Goal: Task Accomplishment & Management: Manage account settings

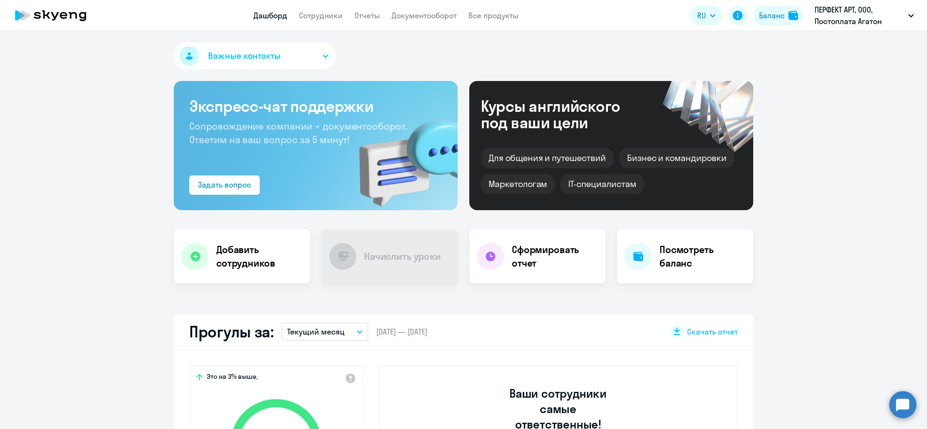
click at [327, 20] on app-menu-item-link "Сотрудники" at bounding box center [321, 16] width 44 height 12
click at [328, 18] on link "Сотрудники" at bounding box center [321, 16] width 44 height 10
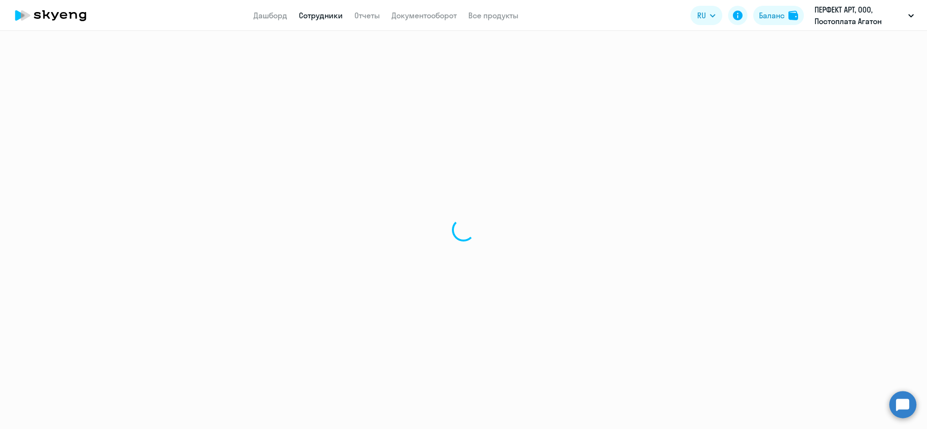
select select "30"
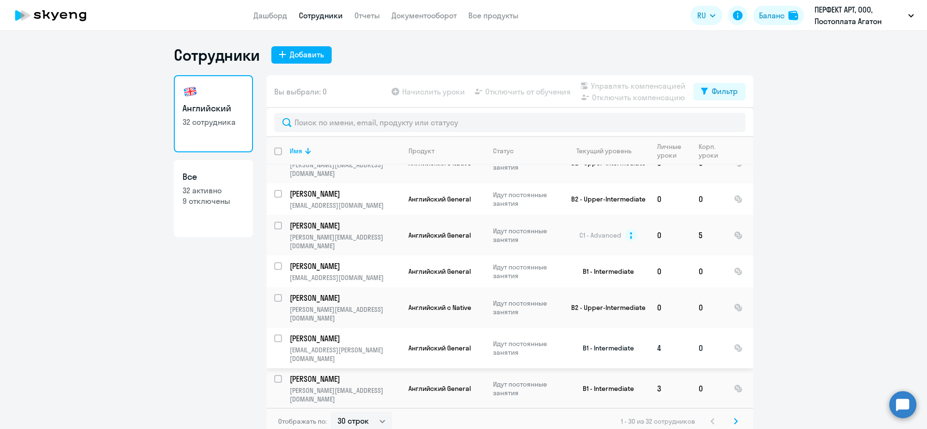
scroll to position [350, 0]
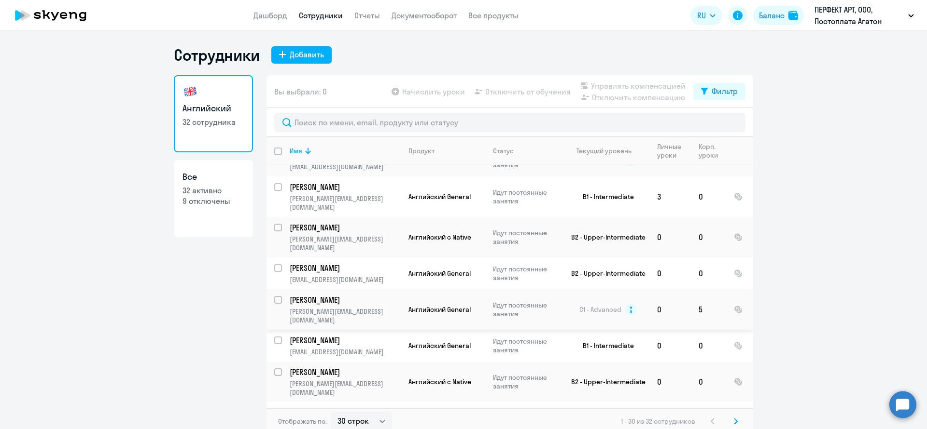
click at [318, 295] on p "Никулин Николай" at bounding box center [344, 300] width 109 height 11
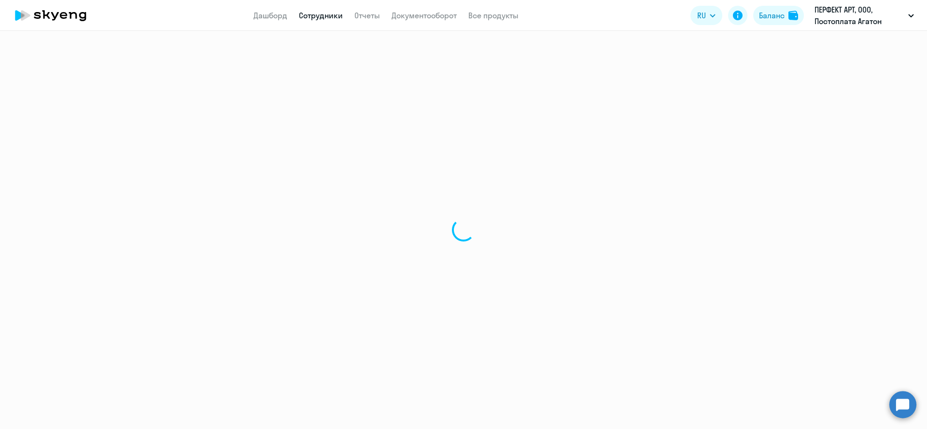
select select "english"
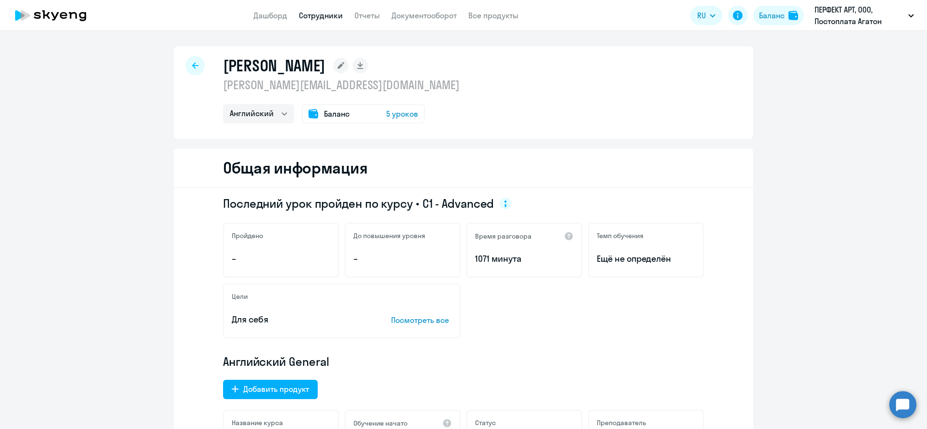
click at [185, 60] on div at bounding box center [194, 65] width 19 height 19
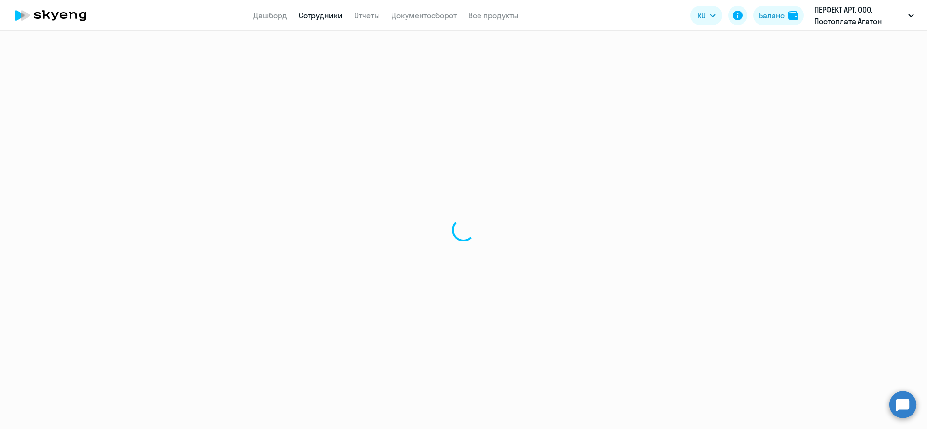
select select "30"
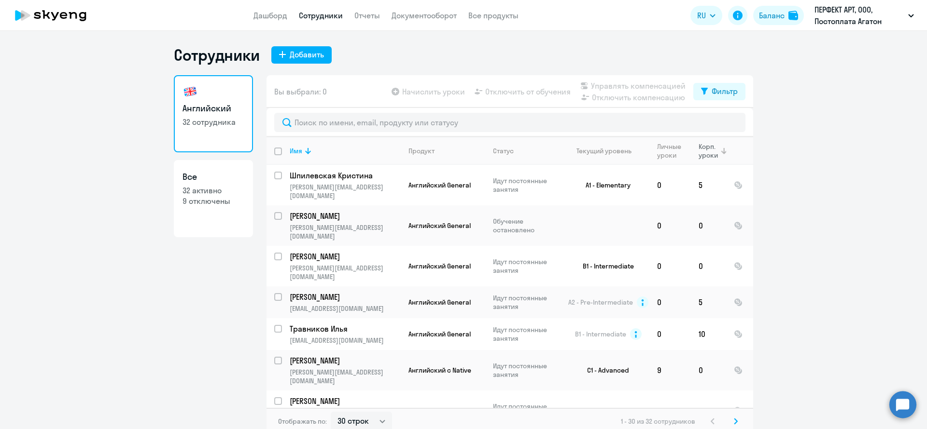
click at [698, 149] on div "Корп. уроки" at bounding box center [708, 150] width 21 height 17
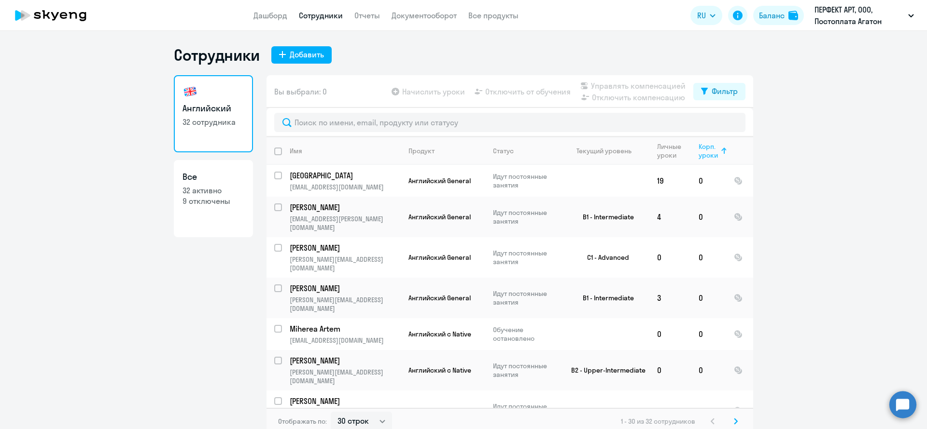
click at [699, 150] on div "Корп. уроки" at bounding box center [708, 150] width 21 height 17
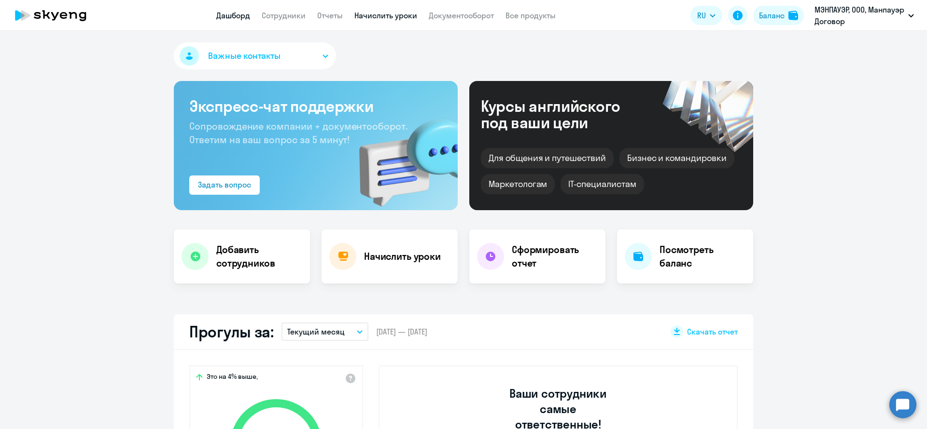
click at [411, 14] on link "Начислить уроки" at bounding box center [385, 16] width 63 height 10
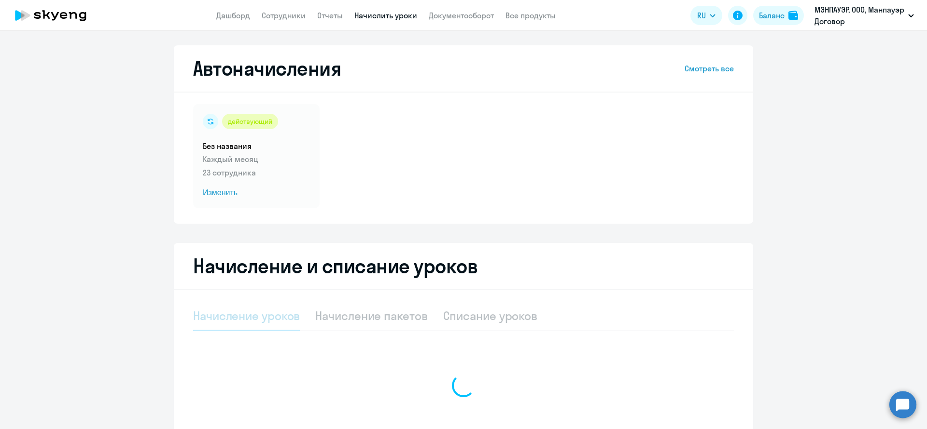
select select "10"
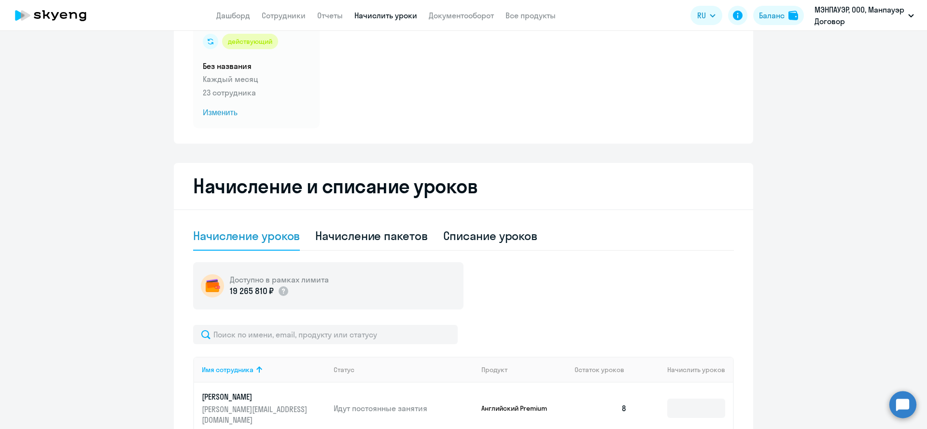
scroll to position [217, 0]
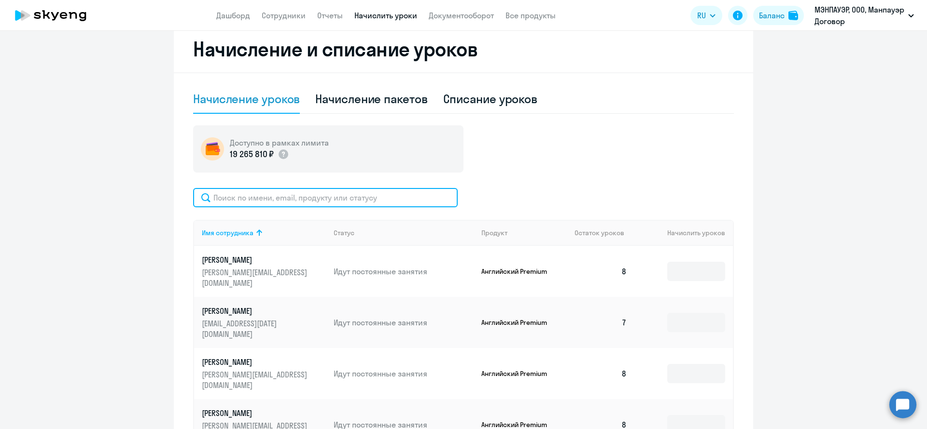
click at [369, 195] on input "text" at bounding box center [325, 197] width 264 height 19
click at [369, 195] on input "х" at bounding box center [325, 197] width 264 height 19
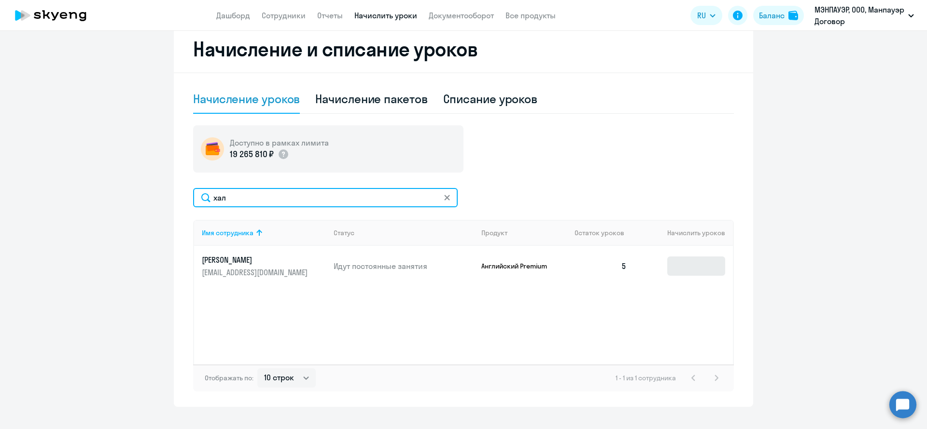
type input "хал"
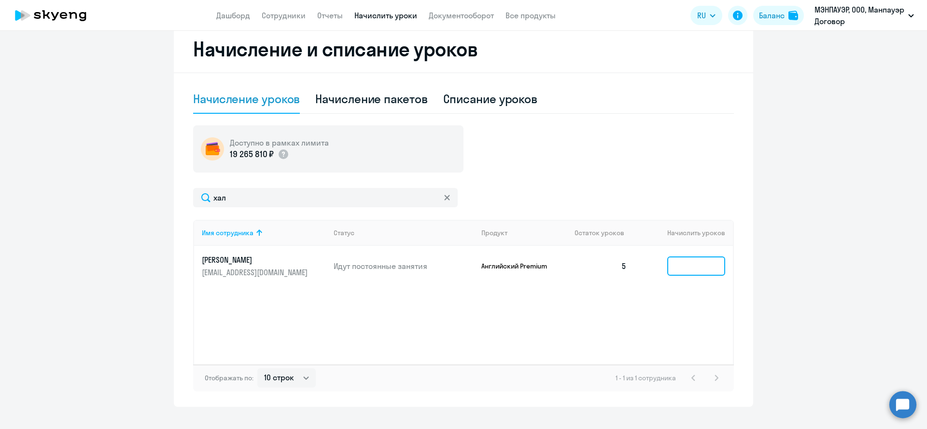
click at [716, 264] on input at bounding box center [696, 266] width 58 height 19
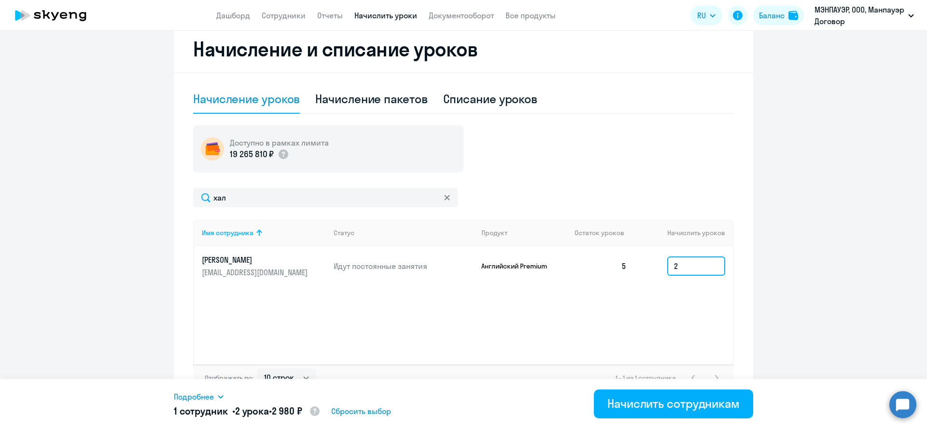
type input "2"
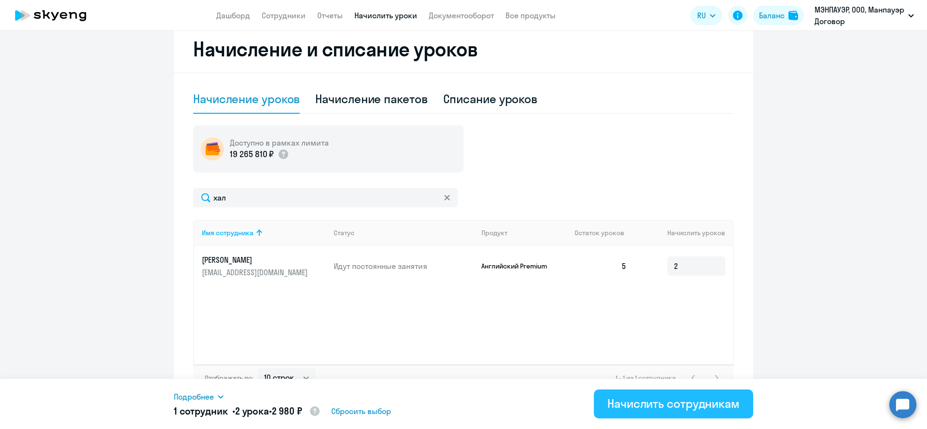
click at [690, 406] on div "Начислить сотрудникам" at bounding box center [673, 403] width 132 height 15
